Goal: Task Accomplishment & Management: Manage account settings

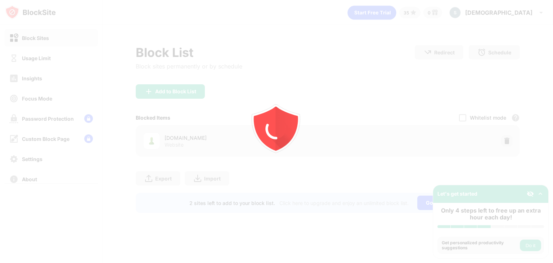
click at [503, 137] on div at bounding box center [276, 131] width 553 height 263
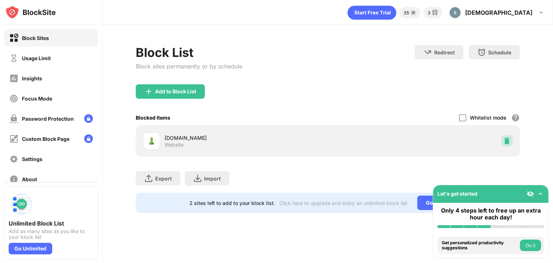
click at [503, 137] on img at bounding box center [506, 140] width 7 height 7
